Goal: Obtain resource: Obtain resource

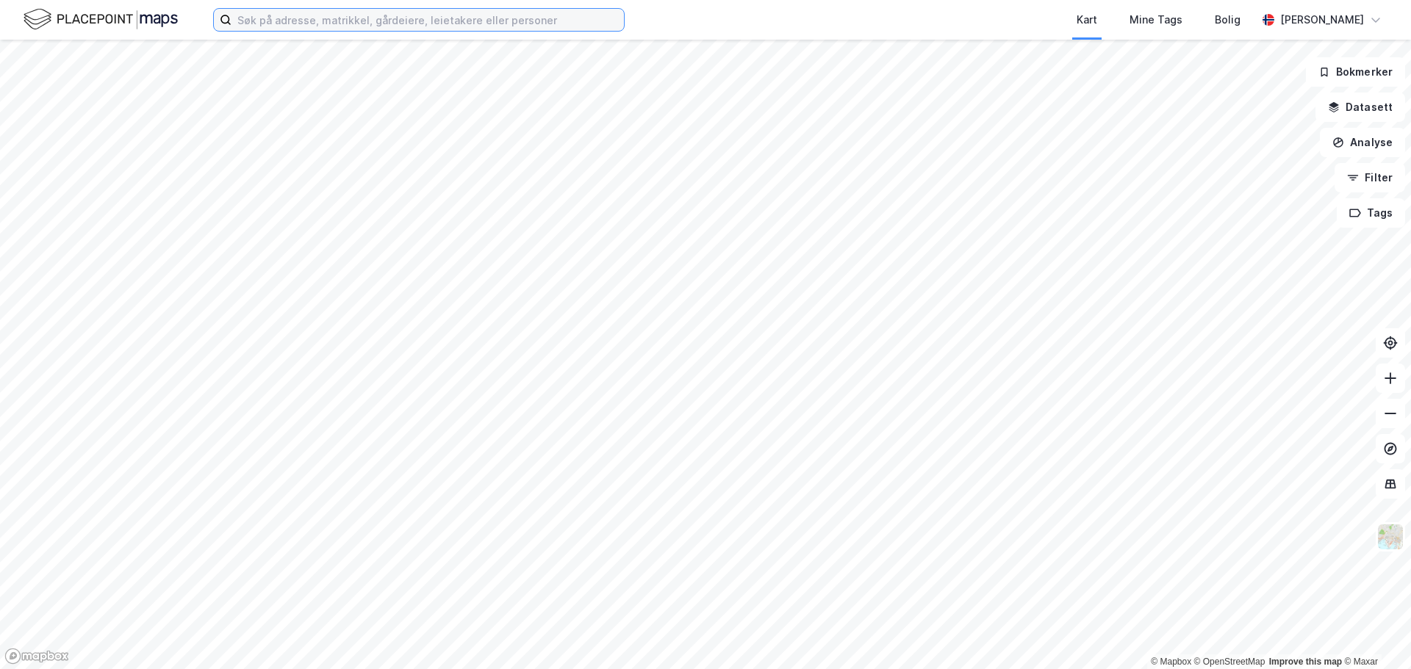
click at [283, 24] on input at bounding box center [427, 20] width 392 height 22
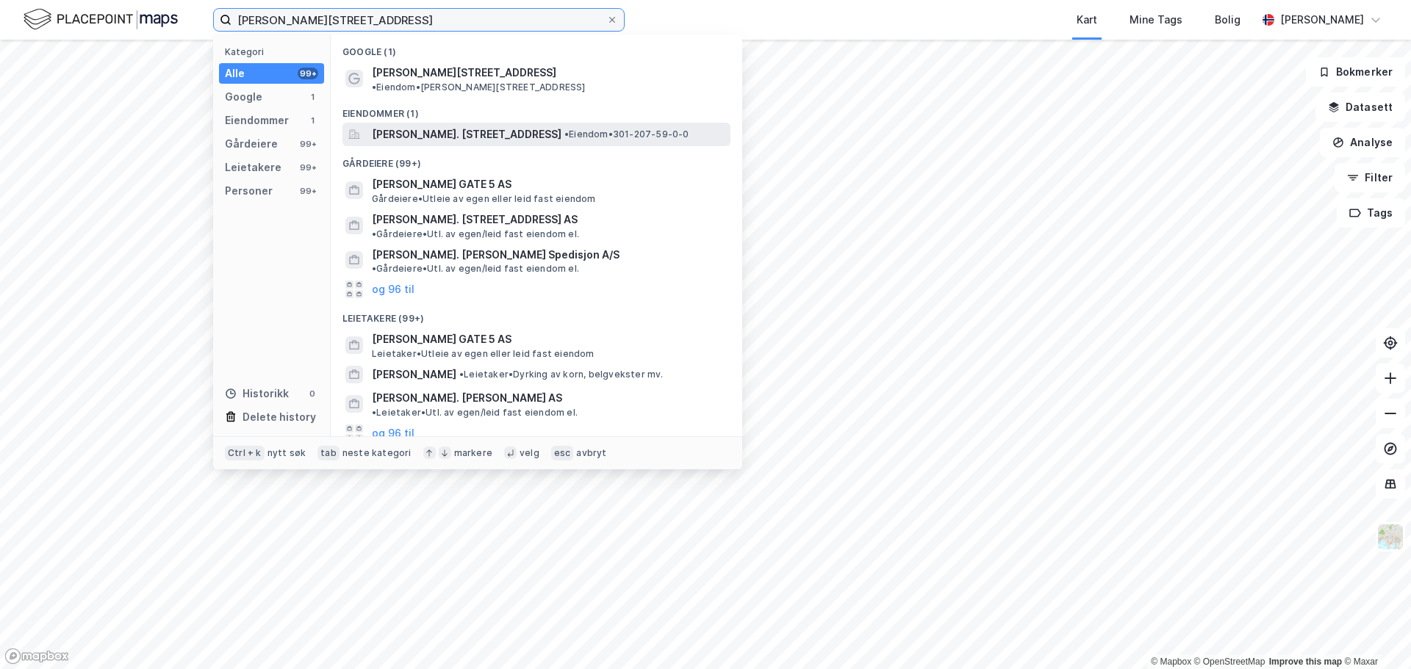
type input "[PERSON_NAME][STREET_ADDRESS]"
click at [408, 126] on span "[PERSON_NAME]. [STREET_ADDRESS]" at bounding box center [467, 135] width 190 height 18
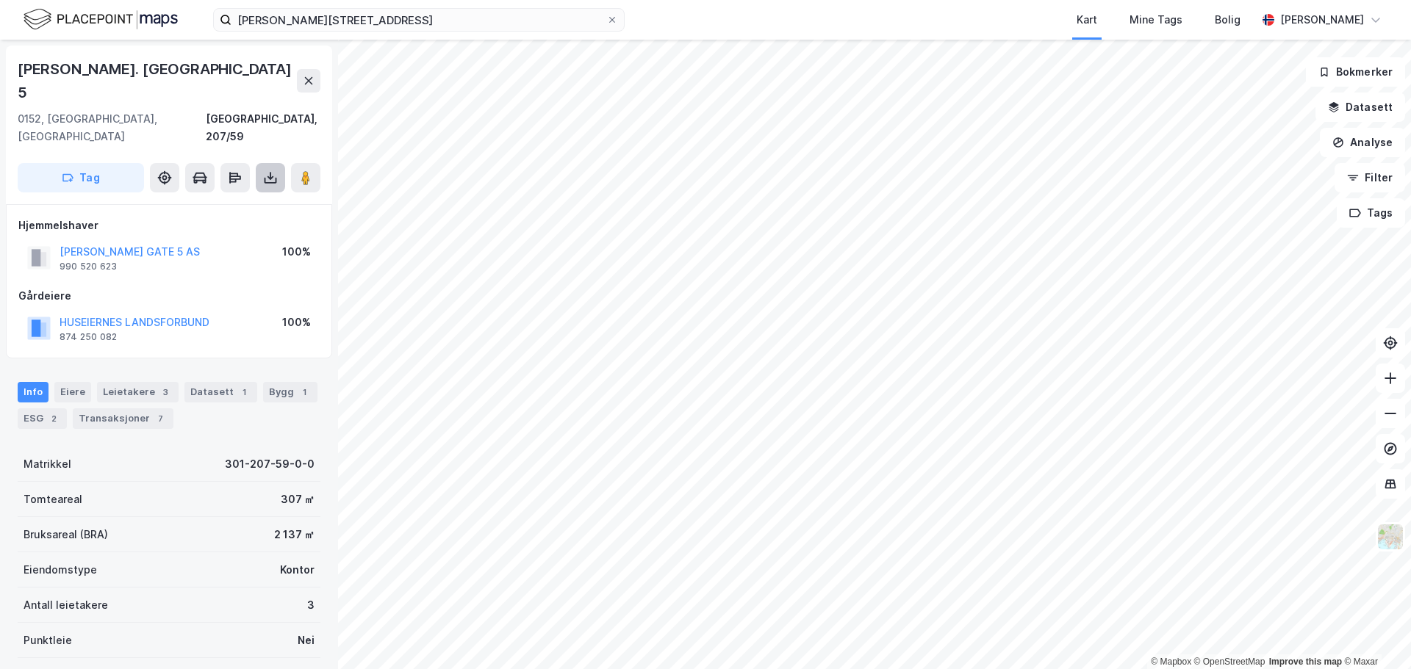
click at [275, 170] on icon at bounding box center [270, 177] width 15 height 15
click at [223, 201] on div "Last ned grunnbok" at bounding box center [197, 207] width 85 height 12
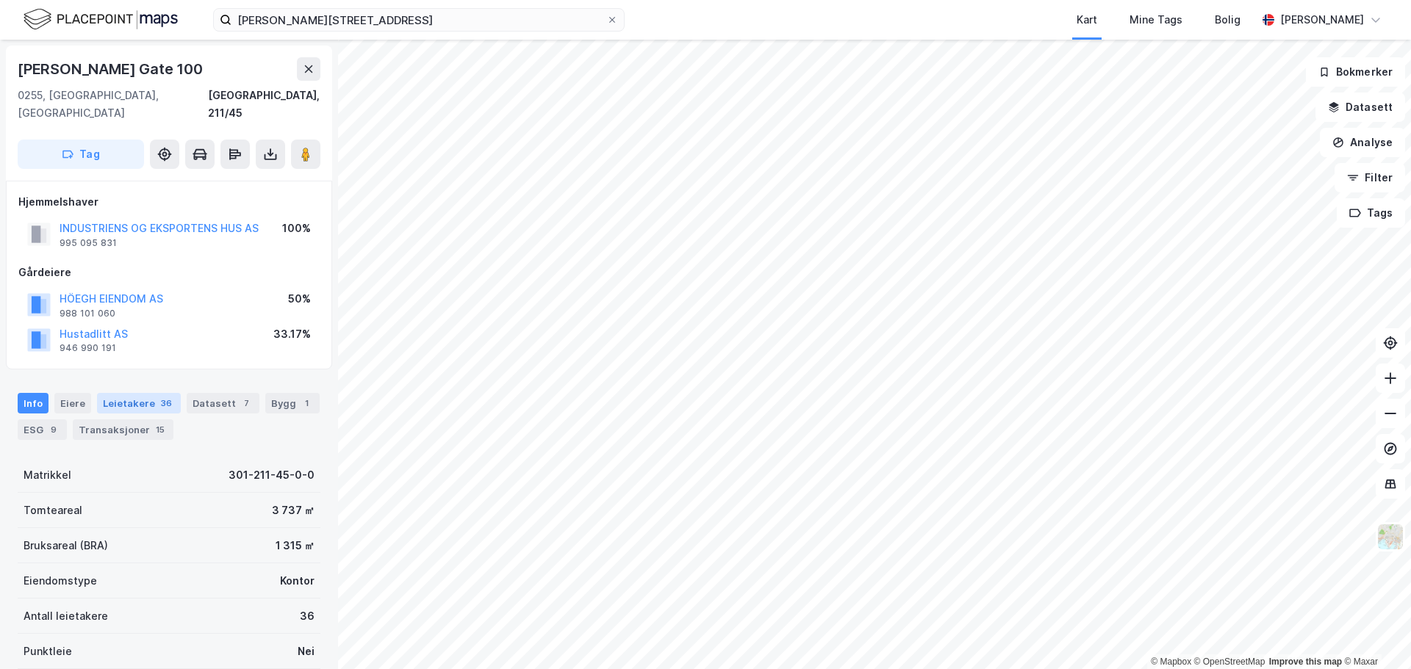
click at [146, 393] on div "Leietakere 36" at bounding box center [139, 403] width 84 height 21
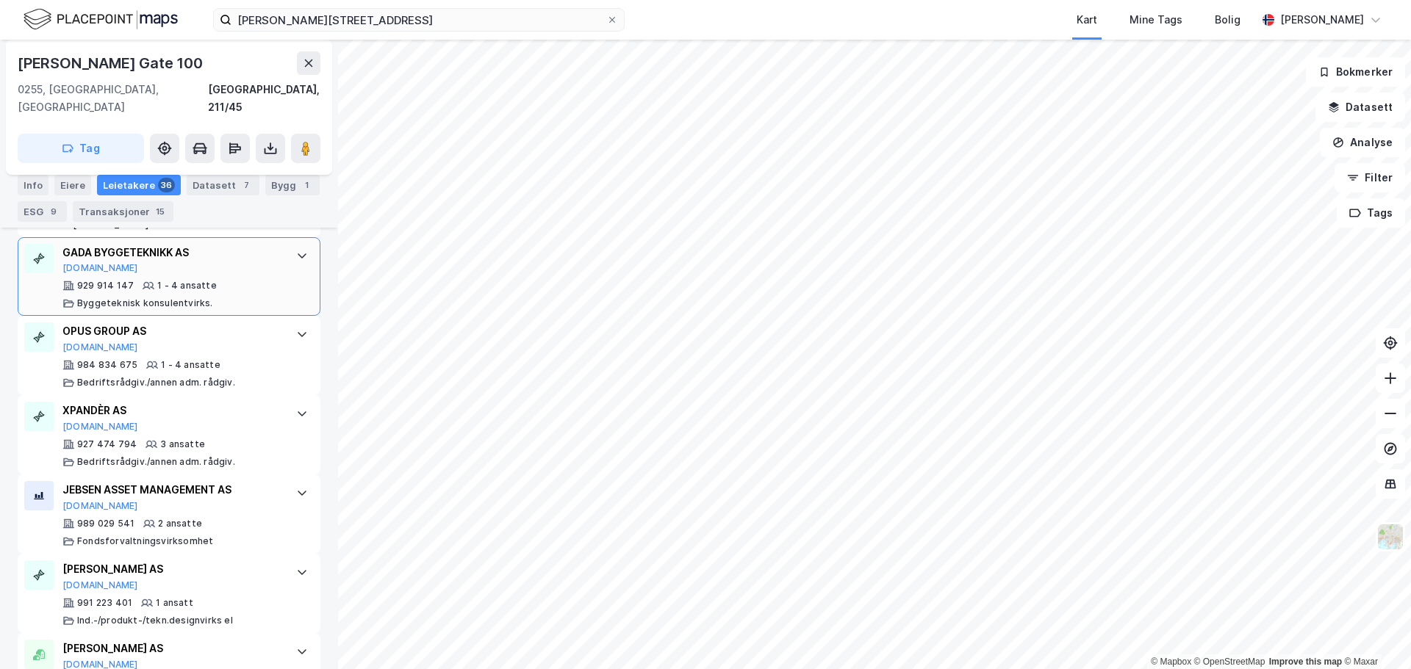
scroll to position [3099, 0]
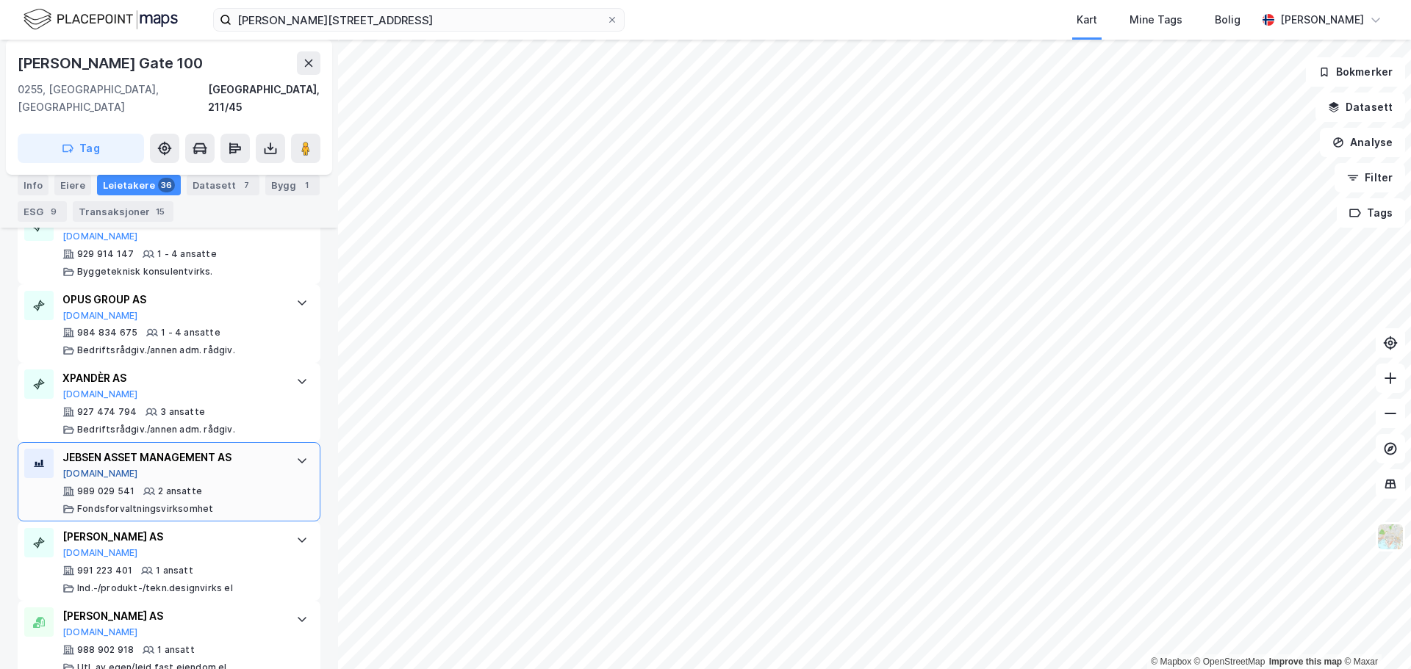
click at [86, 468] on button "[DOMAIN_NAME]" at bounding box center [100, 474] width 76 height 12
